Goal: Find specific page/section: Find specific page/section

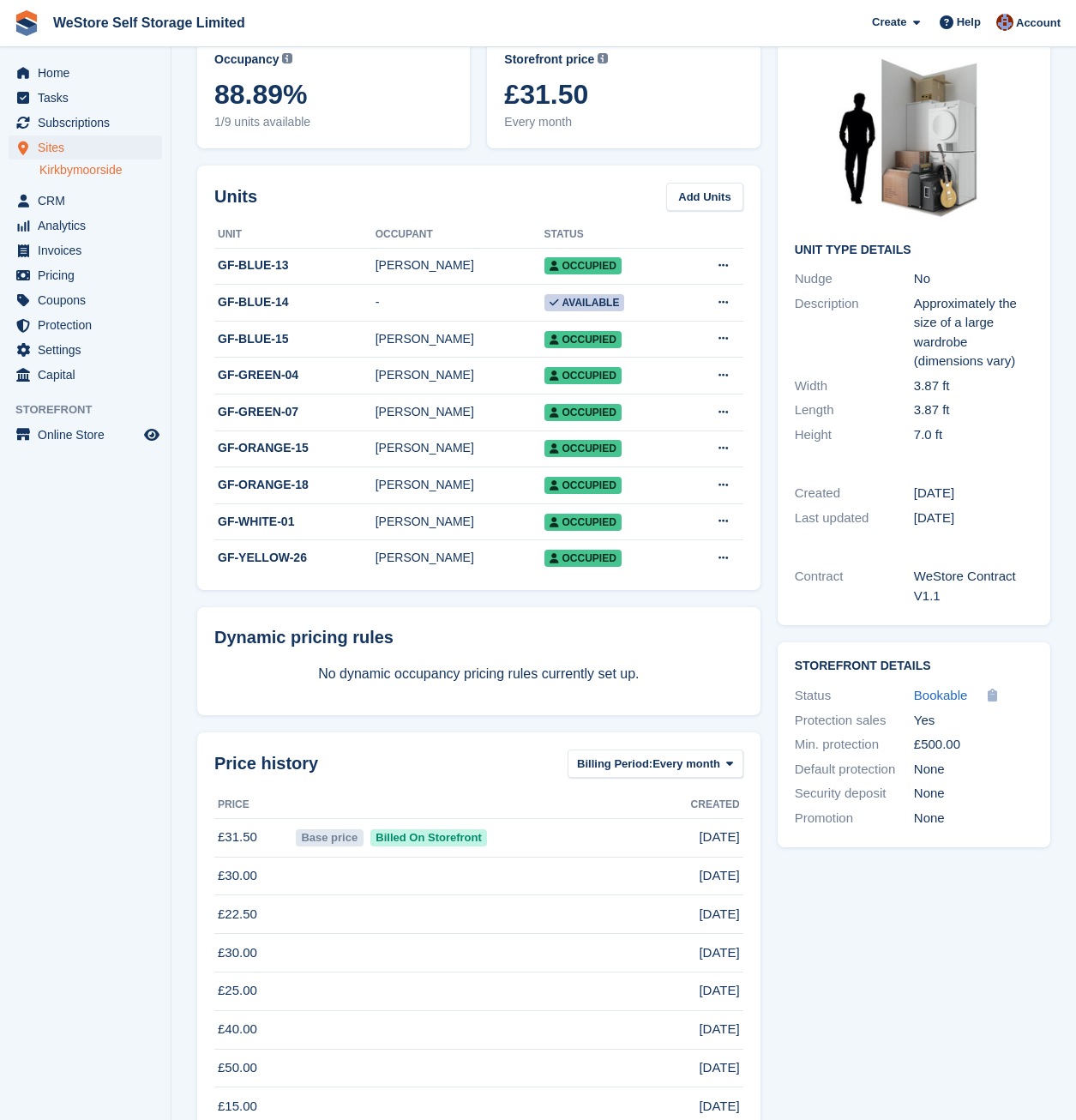
scroll to position [147, 0]
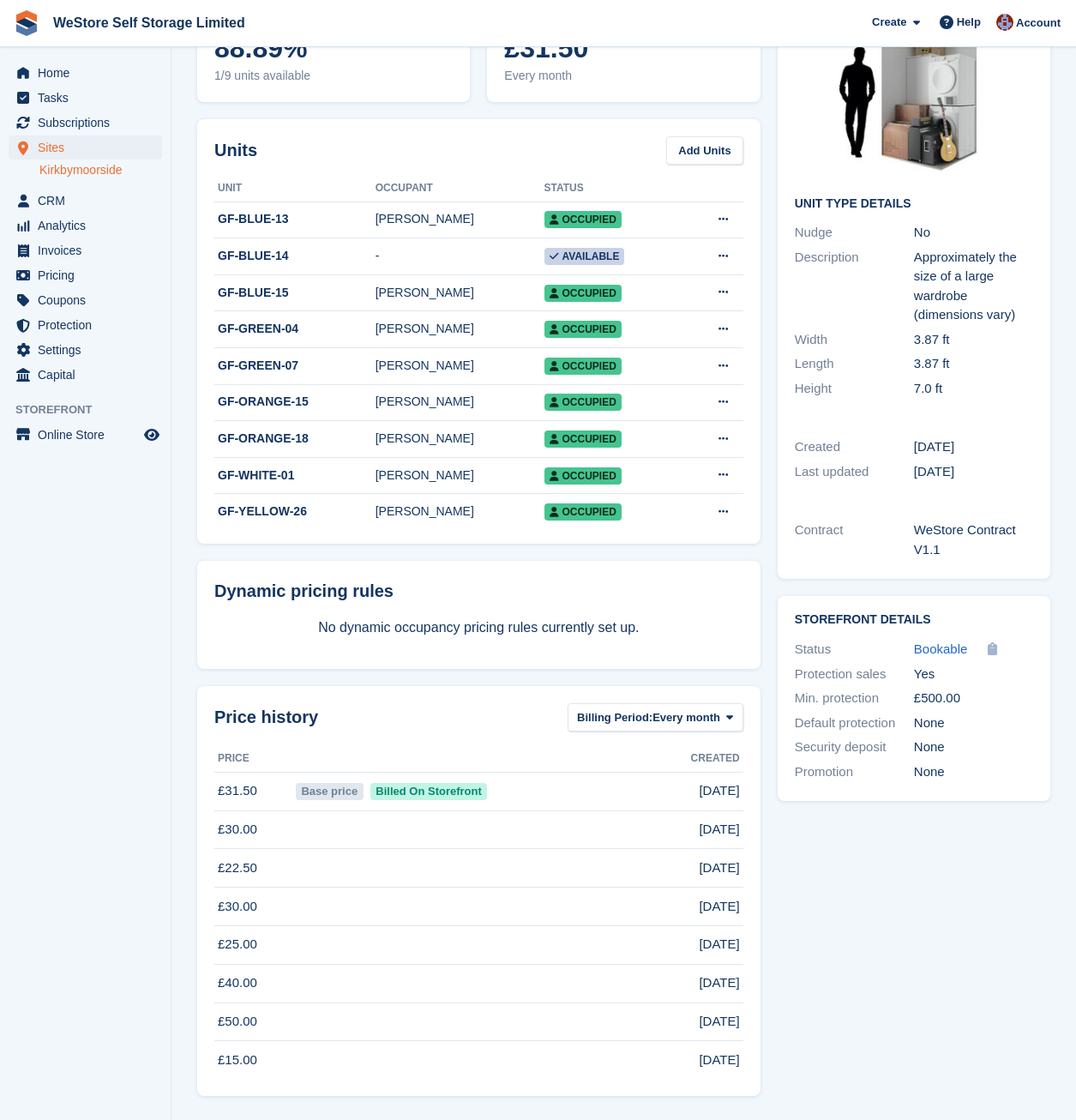
drag, startPoint x: 113, startPoint y: 810, endPoint x: 103, endPoint y: 808, distance: 10.2
click at [114, 811] on aside "Home Tasks Subscriptions Subscriptions Subscriptions Contracts Price increases …" at bounding box center [85, 564] width 170 height 1033
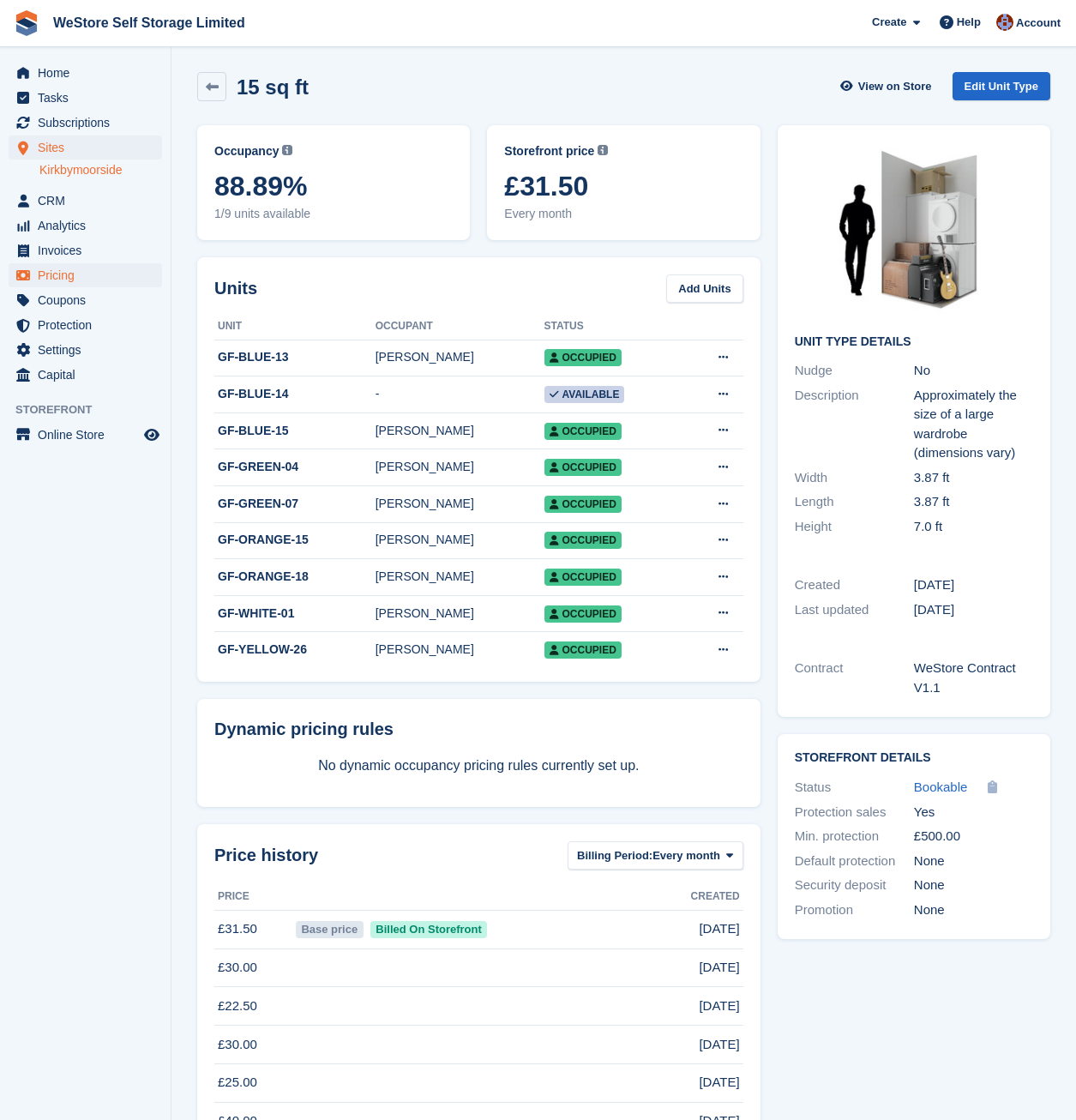
scroll to position [0, 0]
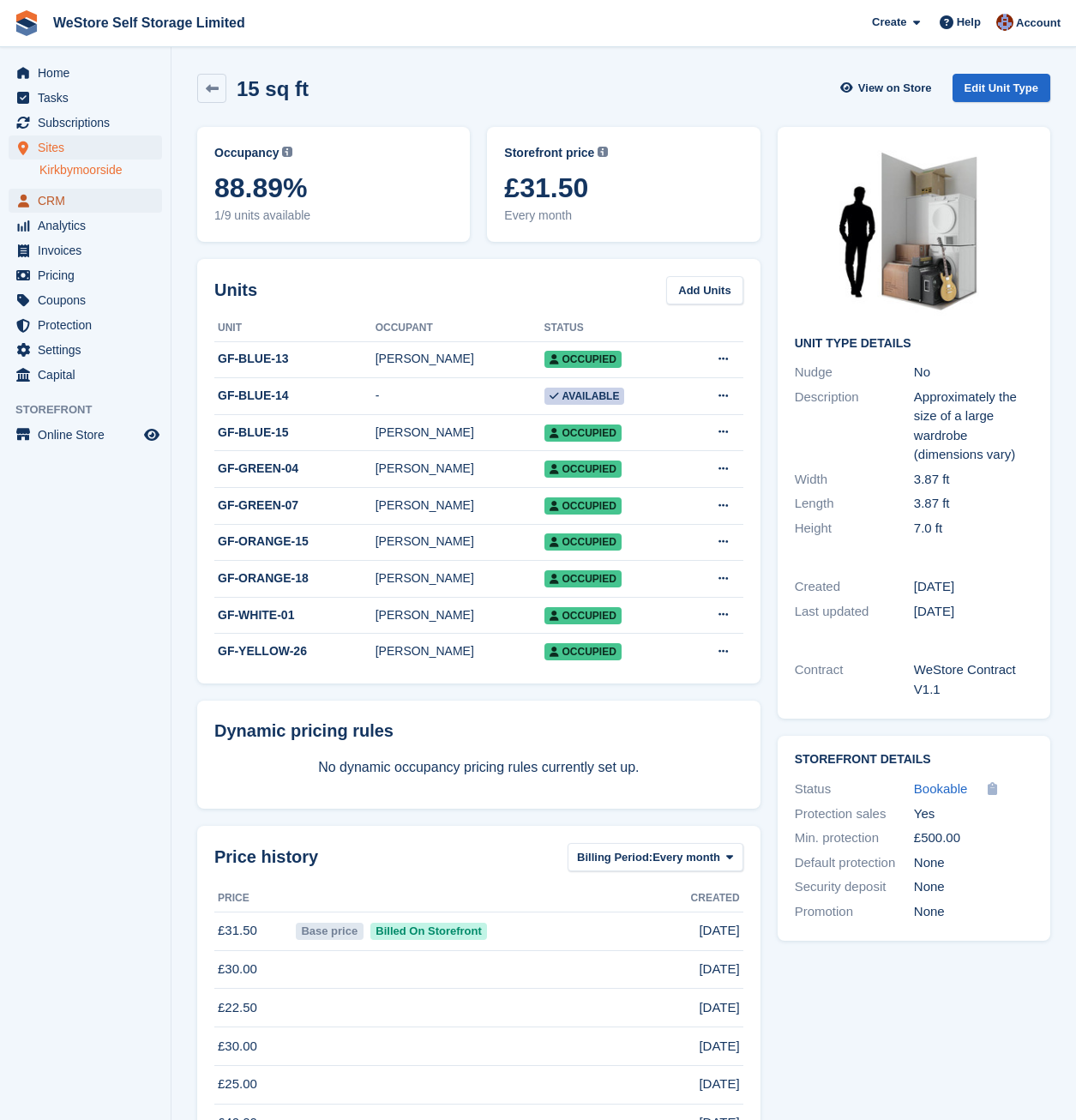
click at [73, 195] on span "CRM" at bounding box center [89, 201] width 102 height 24
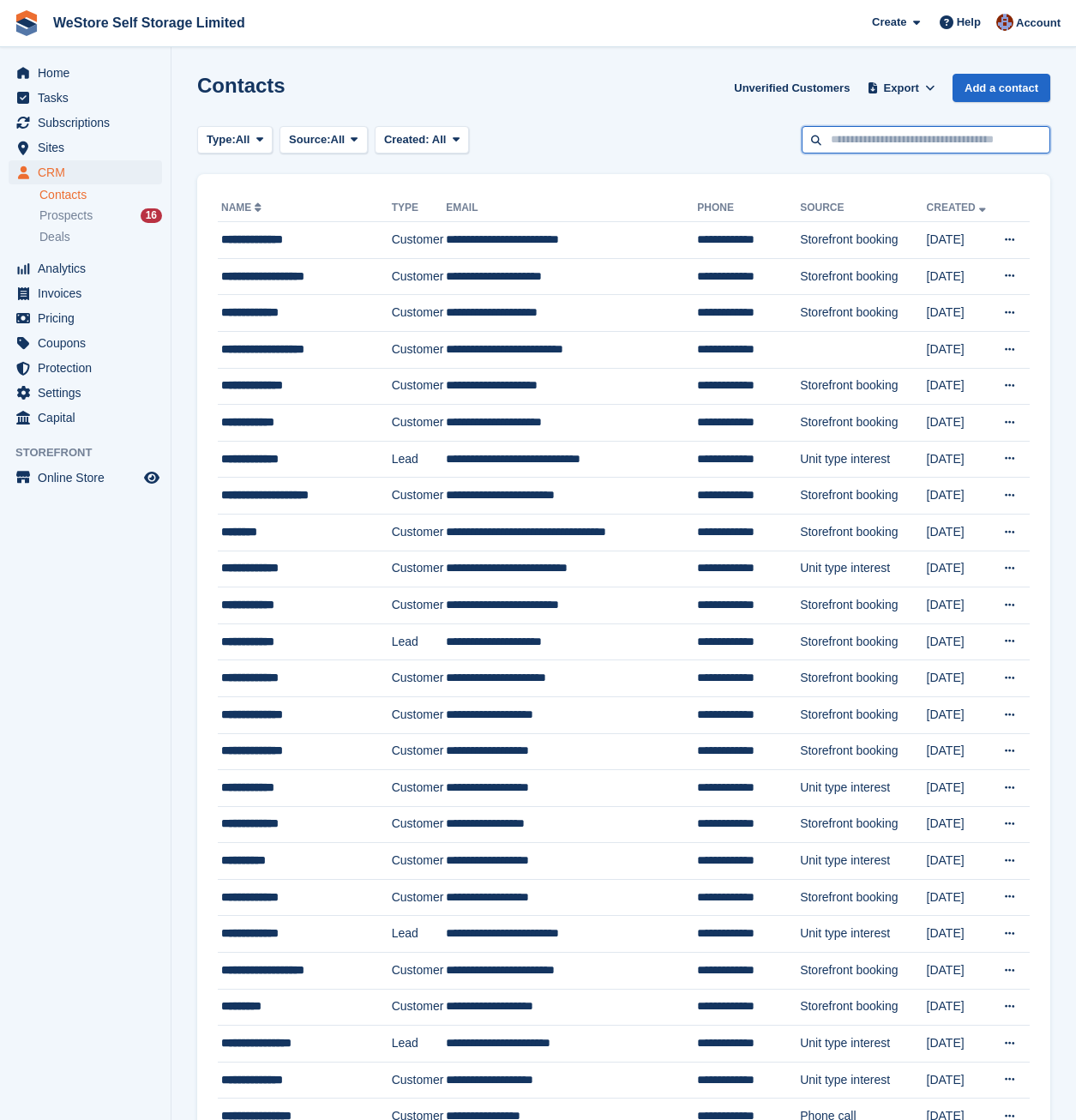
click at [849, 146] on input "text" at bounding box center [925, 140] width 249 height 28
type input "*****"
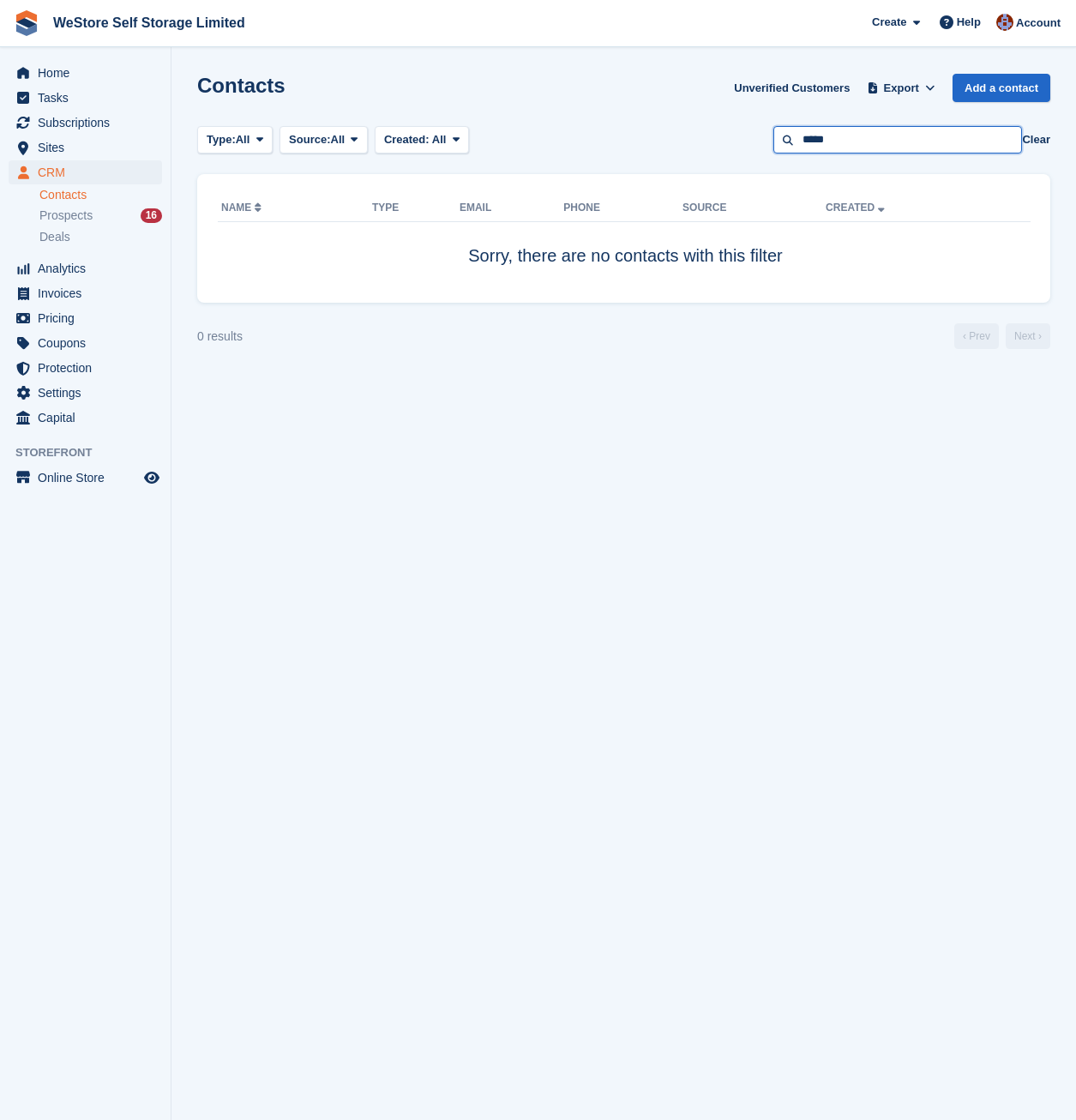
drag, startPoint x: 854, startPoint y: 149, endPoint x: 798, endPoint y: 142, distance: 56.4
click at [798, 142] on input "*****" at bounding box center [897, 140] width 249 height 28
drag, startPoint x: 525, startPoint y: 503, endPoint x: 504, endPoint y: 501, distance: 21.1
click at [528, 503] on section "Contacts Unverified Customers Export Export Contacts Export a CSV of all Contac…" at bounding box center [623, 560] width 904 height 1120
